Goal: Information Seeking & Learning: Learn about a topic

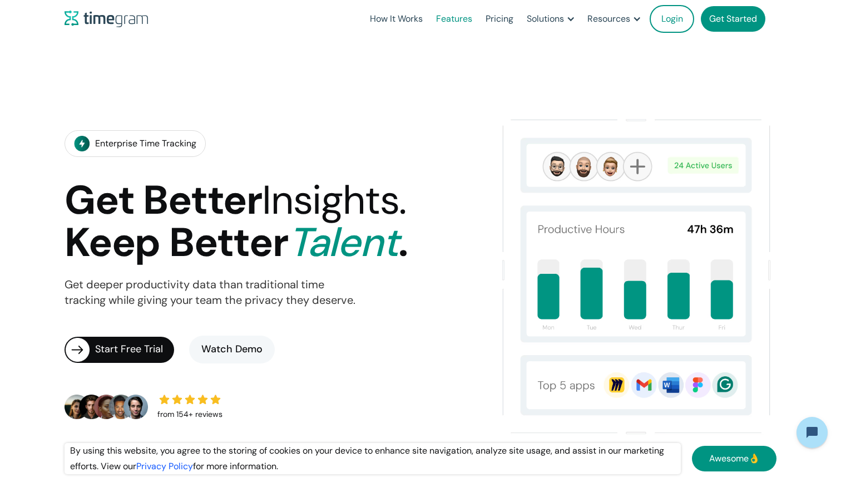
click at [455, 20] on link "Features" at bounding box center [454, 19] width 50 height 38
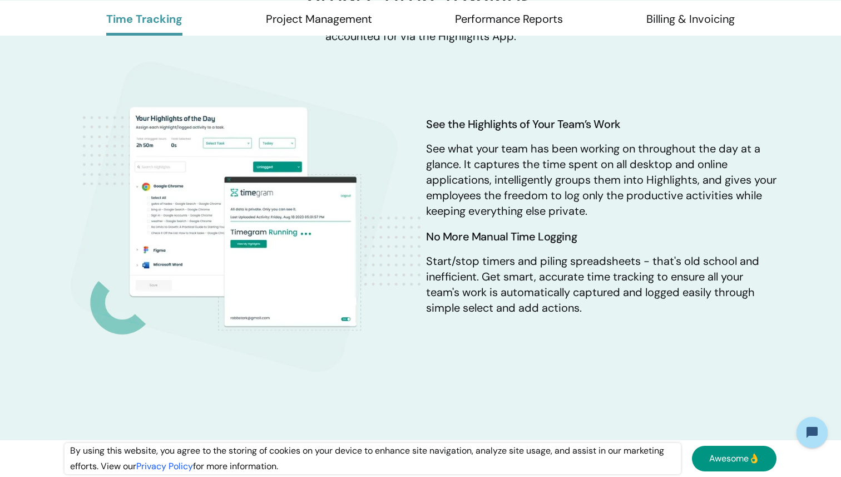
scroll to position [635, 0]
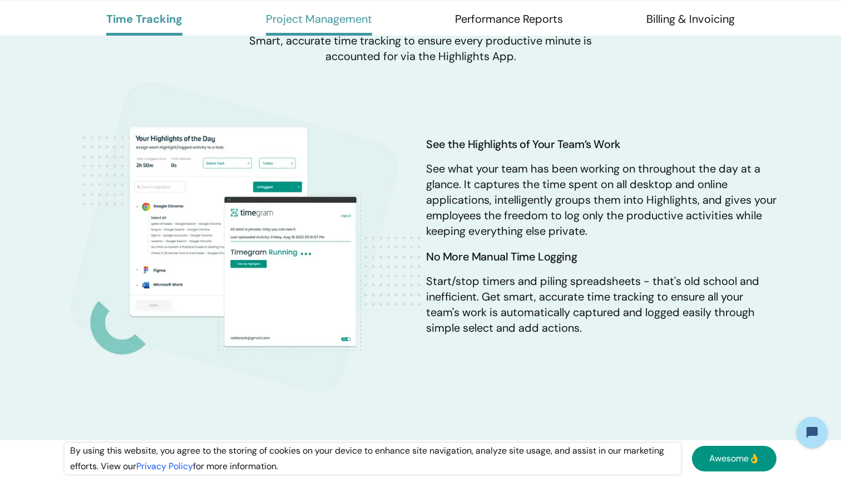
click at [339, 31] on link "Project Management" at bounding box center [319, 24] width 106 height 24
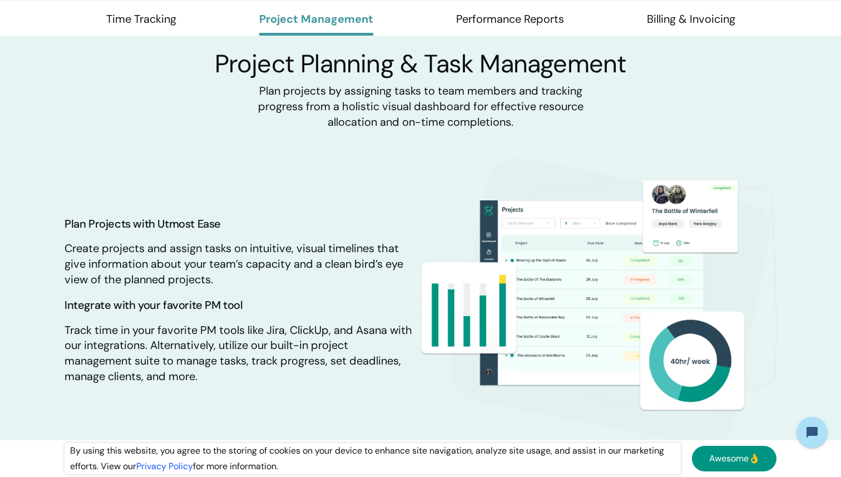
scroll to position [1055, 0]
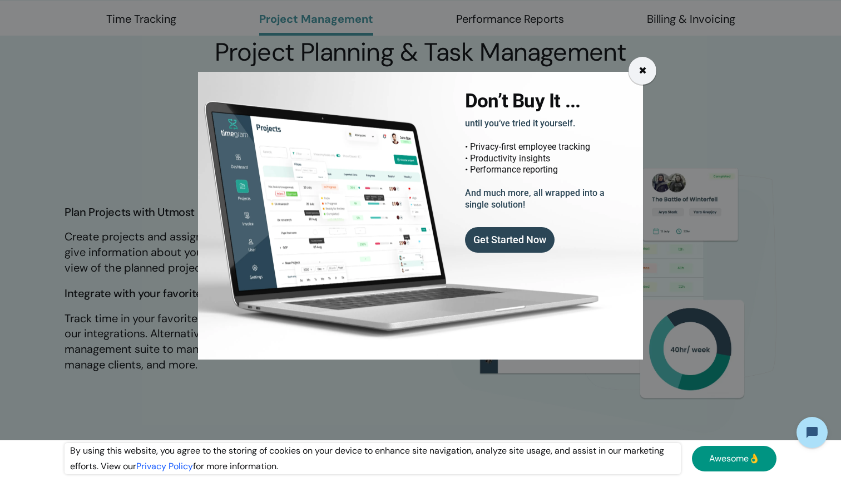
scroll to position [635, 0]
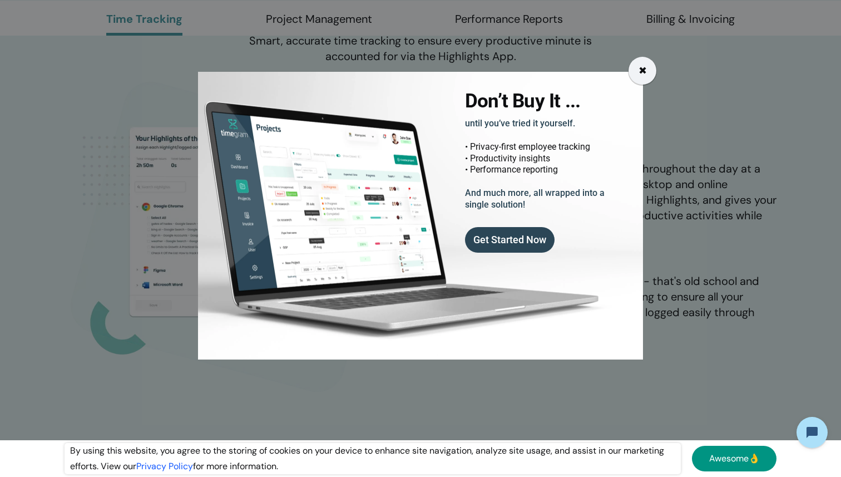
click at [646, 78] on div "✖" at bounding box center [643, 71] width 28 height 28
